Goal: Task Accomplishment & Management: Use online tool/utility

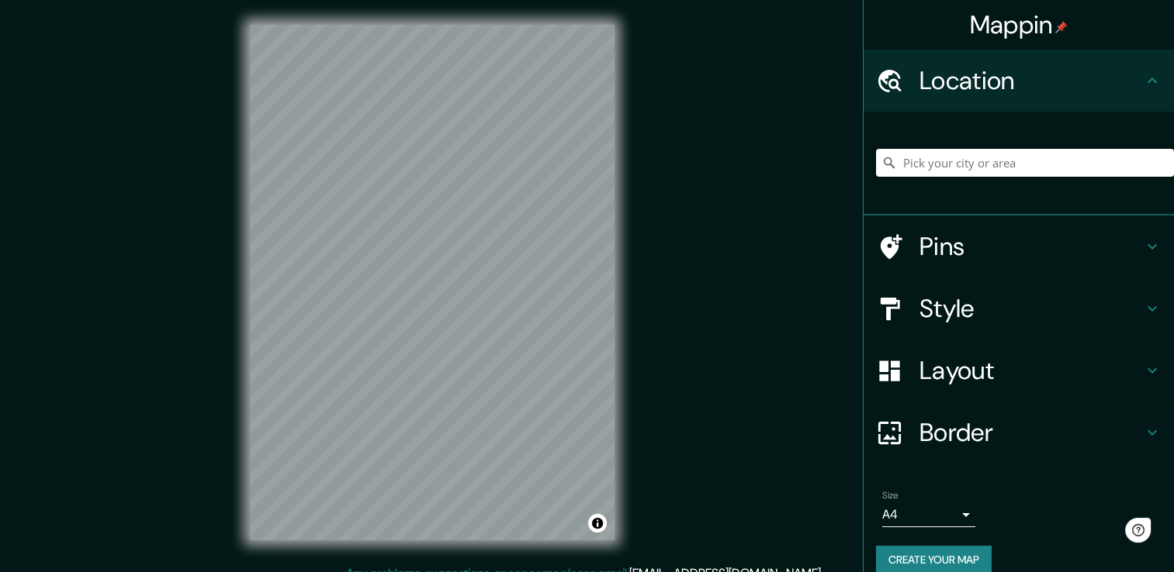
click at [1025, 157] on input "Pick your city or area" at bounding box center [1025, 163] width 298 height 28
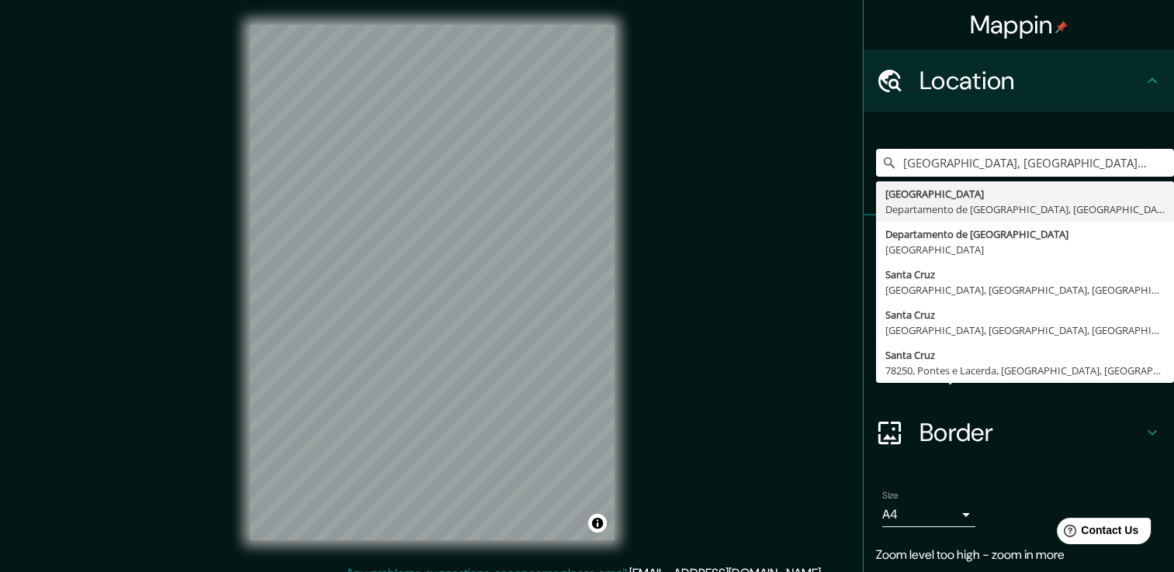
type input "[GEOGRAPHIC_DATA], [GEOGRAPHIC_DATA], [GEOGRAPHIC_DATA]"
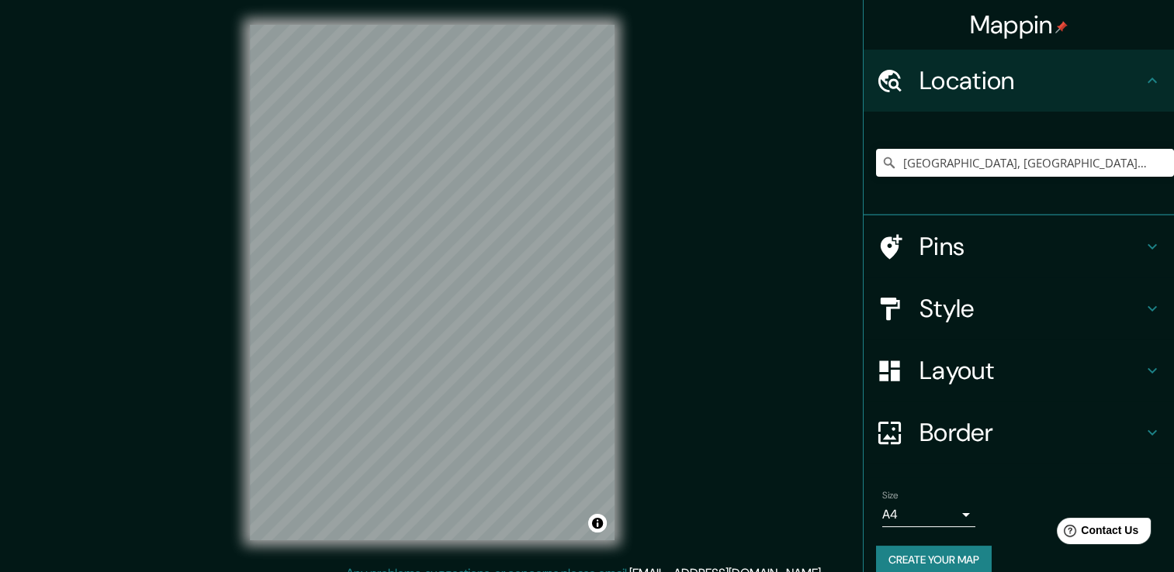
click at [237, 73] on div "© Mapbox © OpenStreetMap Improve this map" at bounding box center [432, 282] width 414 height 565
click at [922, 247] on h4 "Pins" at bounding box center [1030, 246] width 223 height 31
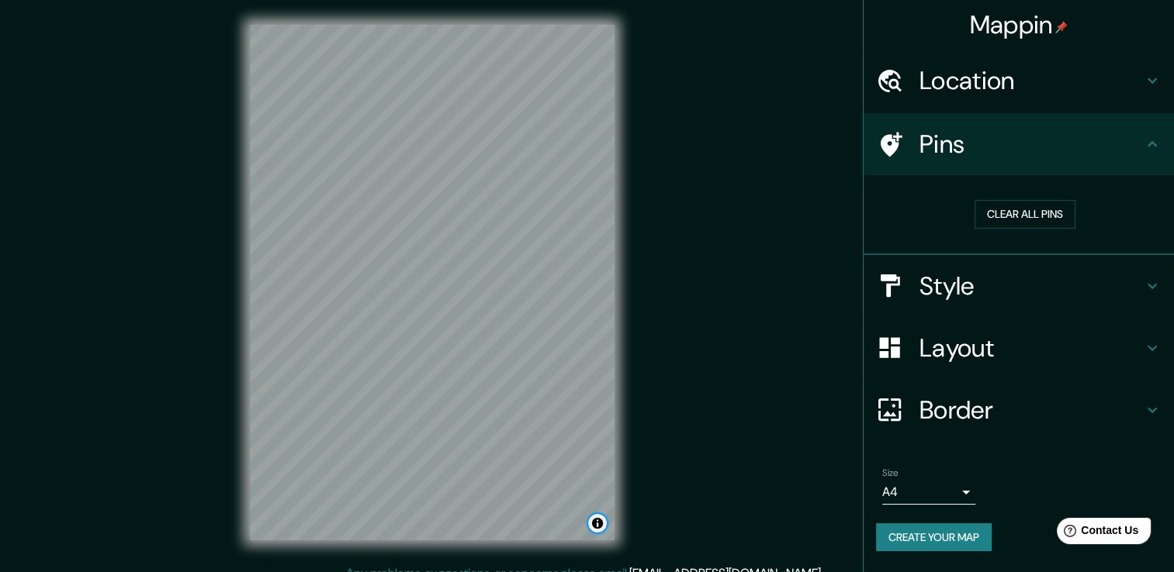
click at [602, 520] on button "Toggle attribution" at bounding box center [597, 523] width 19 height 19
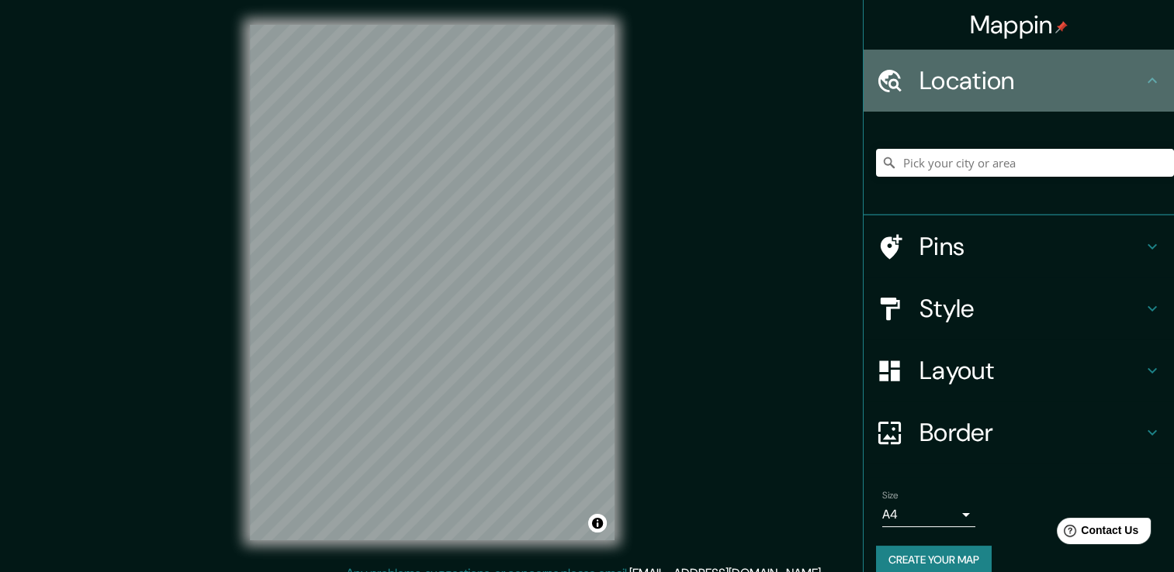
click at [894, 84] on div at bounding box center [897, 80] width 43 height 27
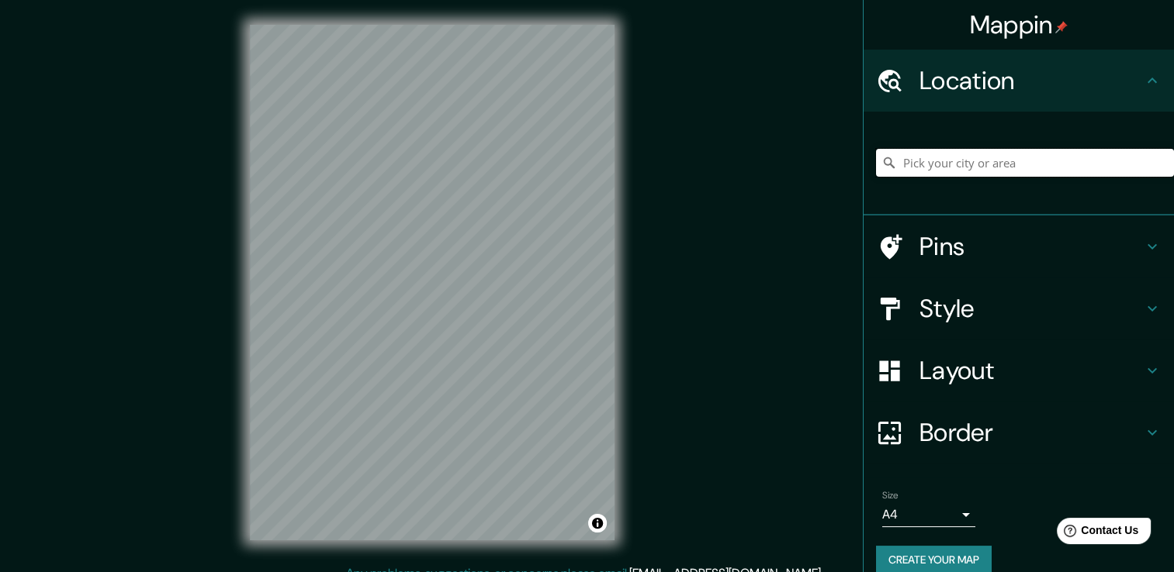
click at [951, 162] on input "Pick your city or area" at bounding box center [1025, 163] width 298 height 28
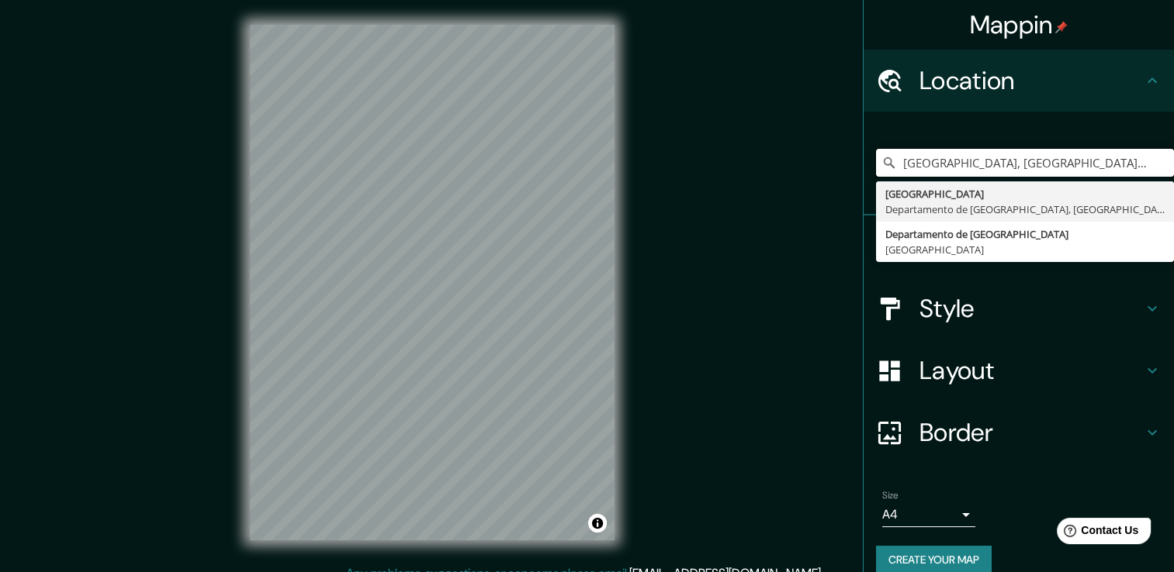
type input "[GEOGRAPHIC_DATA], [GEOGRAPHIC_DATA], [GEOGRAPHIC_DATA]"
